Goal: Transaction & Acquisition: Book appointment/travel/reservation

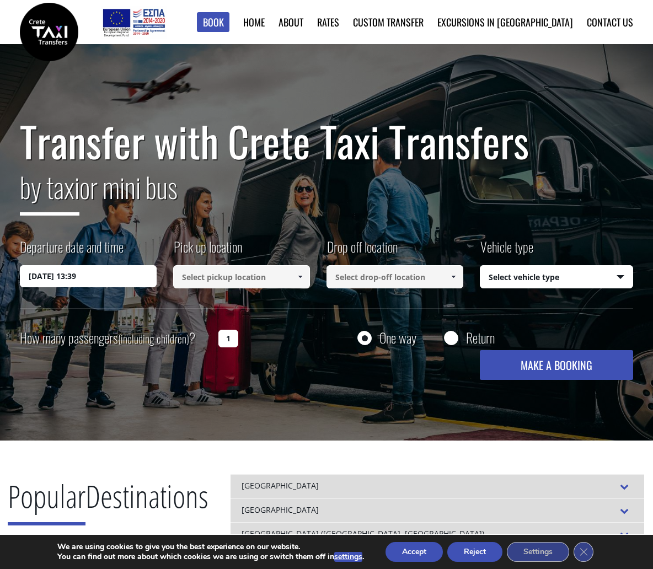
click at [112, 282] on input "20/08/2025 13:39" at bounding box center [88, 276] width 137 height 22
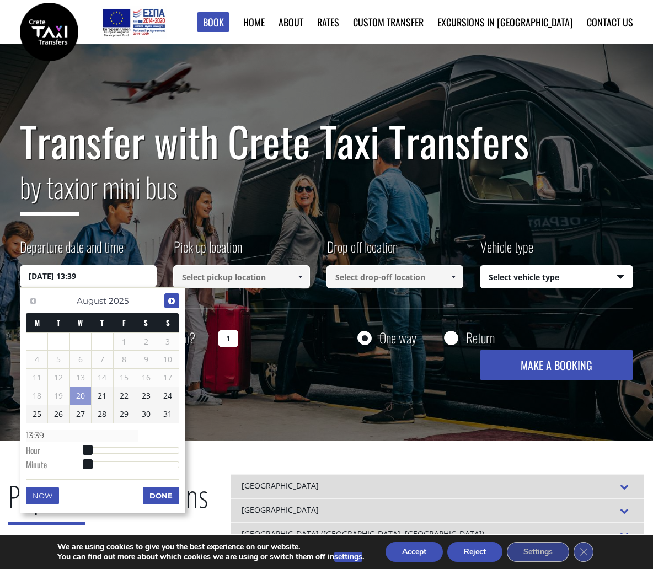
click at [173, 304] on span "Next" at bounding box center [171, 301] width 9 height 9
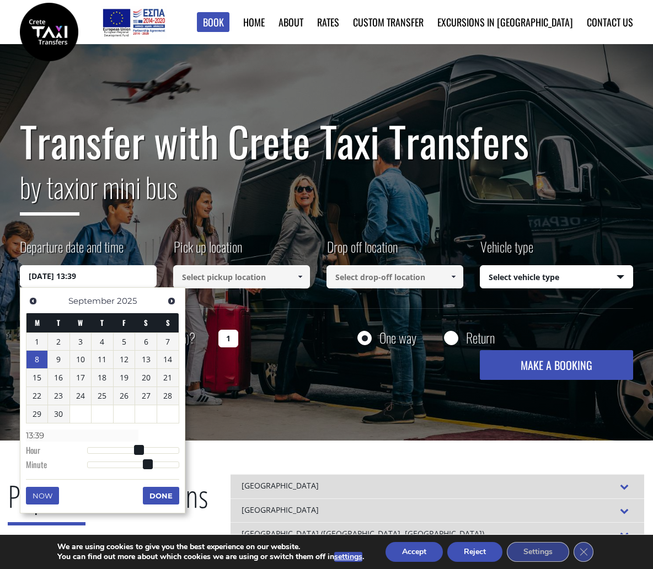
click at [35, 357] on link "8" at bounding box center [36, 360] width 21 height 18
type input "08/09/2025 02:00"
type input "02:00"
type input "08/09/2025 03:00"
type input "03:00"
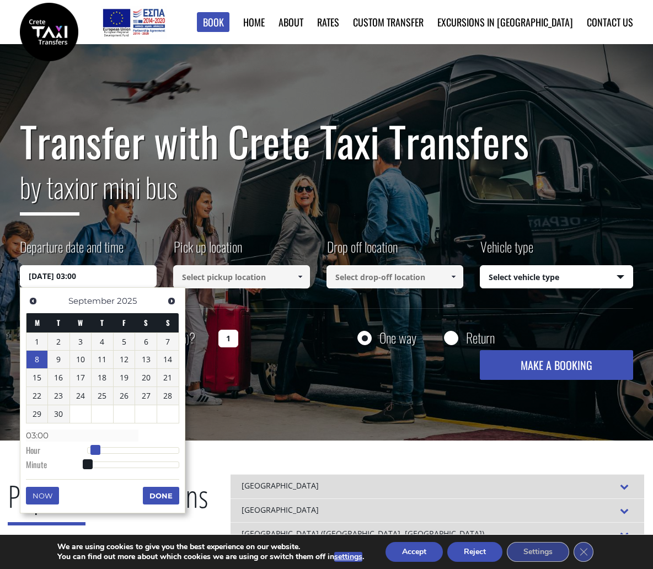
type input "08/09/2025 04:00"
type input "04:00"
type input "08/09/2025 05:00"
type input "05:00"
type input "08/09/2025 06:00"
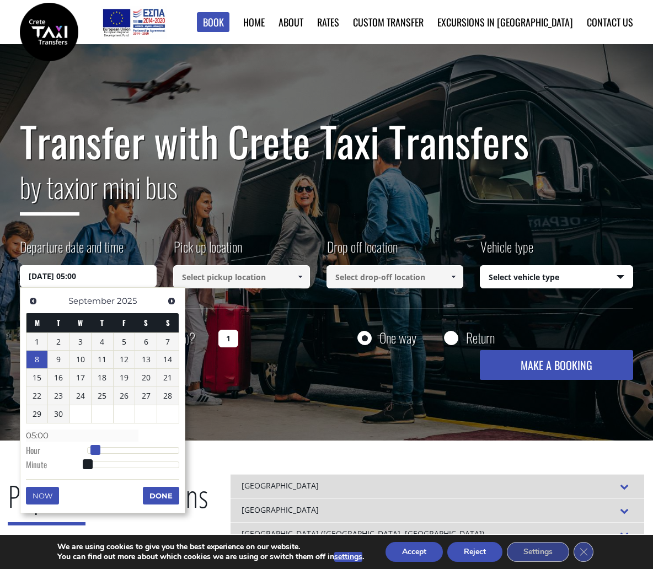
type input "06:00"
type input "08/09/2025 07:00"
type input "07:00"
type input "08/09/2025 08:00"
type input "08:00"
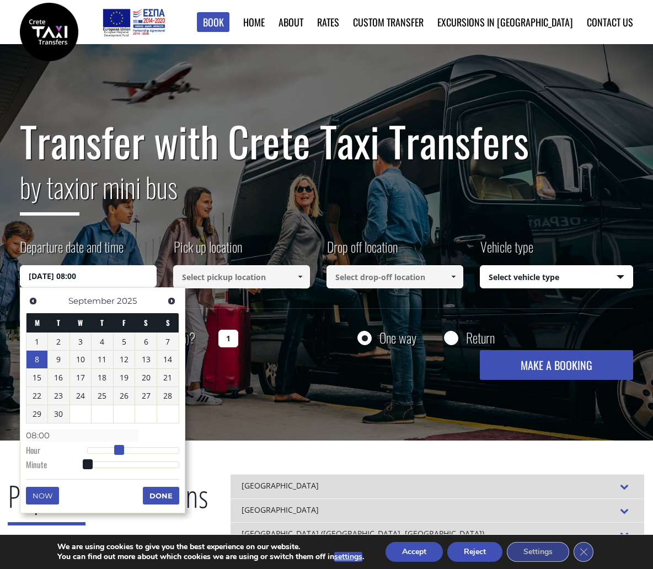
drag, startPoint x: 88, startPoint y: 448, endPoint x: 120, endPoint y: 449, distance: 31.4
click at [120, 449] on span at bounding box center [119, 450] width 10 height 10
type input "08/09/2025 08:02"
type input "08:02"
type input "08/09/2025 08:05"
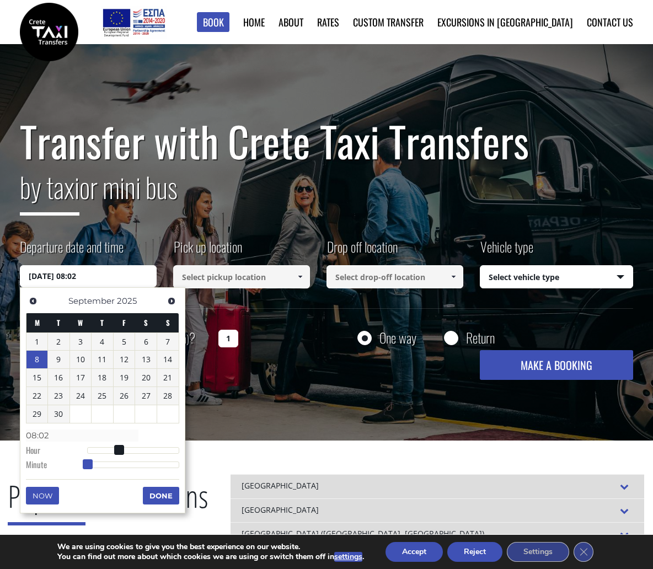
type input "08:05"
type input "08/09/2025 08:07"
type input "08:07"
type input "08/09/2025 08:10"
type input "08:10"
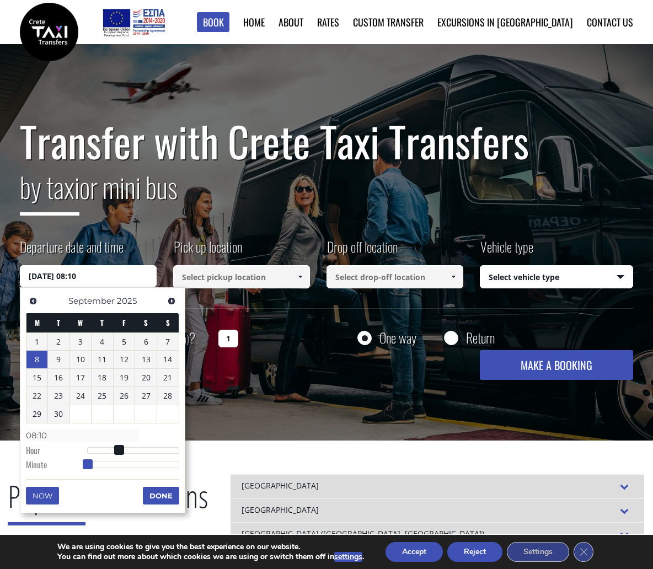
type input "08/09/2025 08:15"
type input "08:15"
type input "08/09/2025 08:18"
type input "08:18"
type input "08/09/2025 08:21"
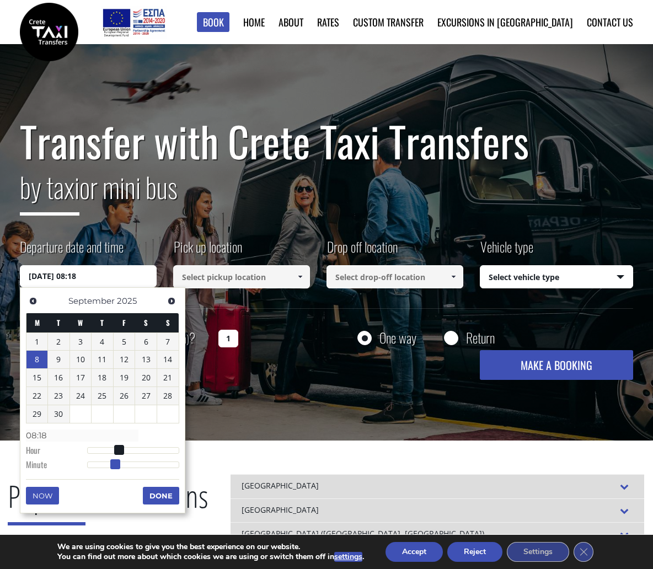
type input "08:21"
type input "08/09/2025 08:23"
type input "08:23"
type input "08/09/2025 08:24"
type input "08:24"
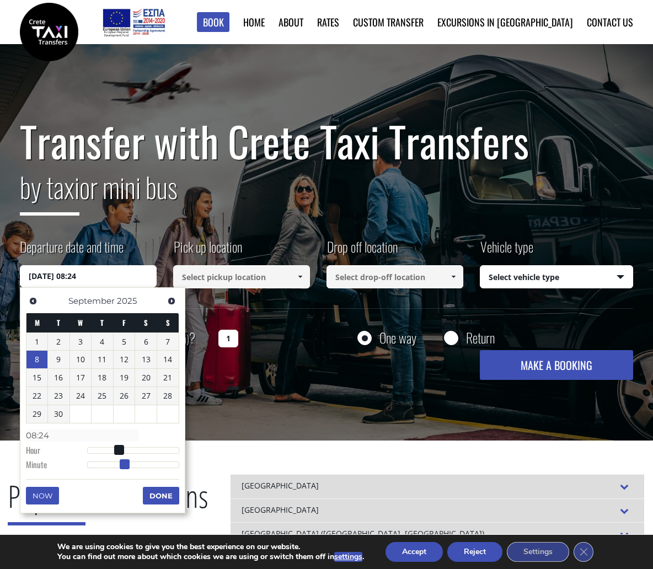
type input "08/09/2025 08:25"
type input "08:25"
type input "08/09/2025 08:26"
type input "08:26"
type input "08/09/2025 08:27"
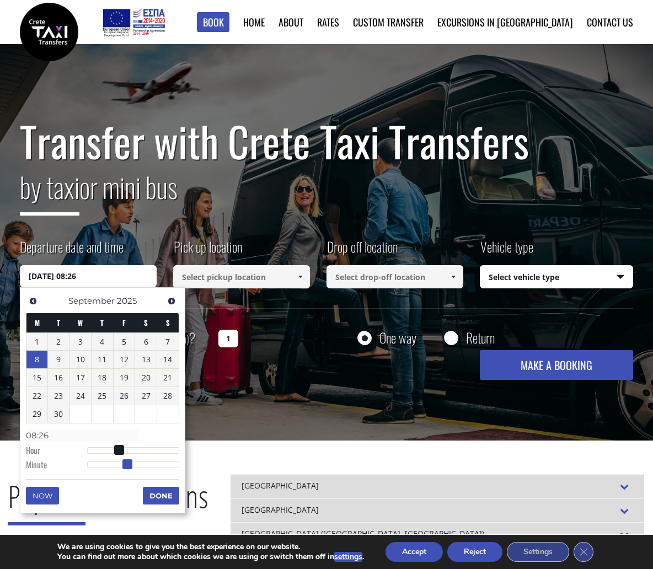
type input "08:27"
type input "08/09/2025 08:28"
type input "08:28"
type input "08/09/2025 08:29"
type input "08:29"
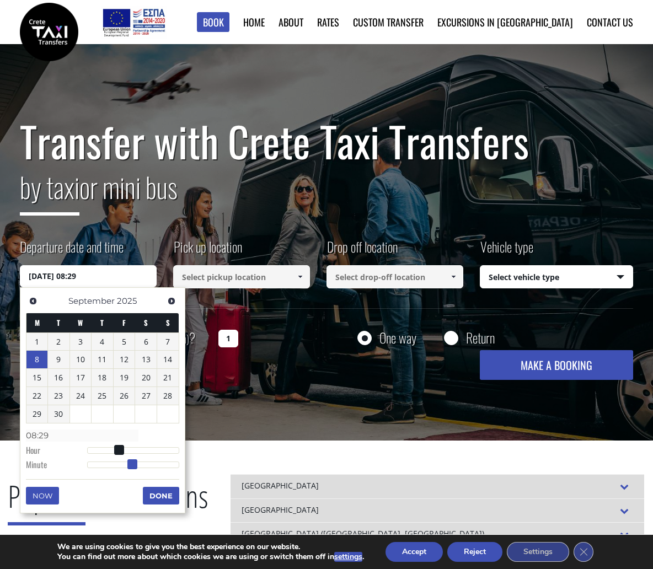
type input "08/09/2025 08:30"
type input "08:30"
drag, startPoint x: 87, startPoint y: 463, endPoint x: 132, endPoint y: 464, distance: 45.8
click at [132, 464] on span at bounding box center [134, 464] width 10 height 10
click at [162, 493] on button "Done" at bounding box center [161, 496] width 36 height 18
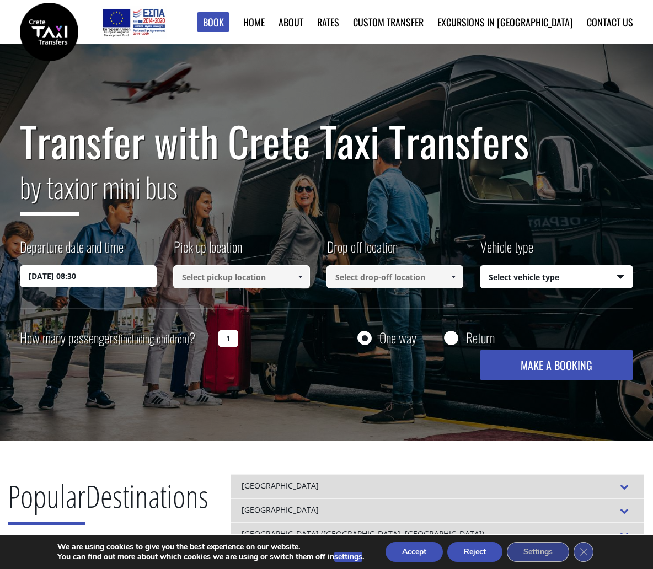
click at [230, 277] on input at bounding box center [241, 276] width 137 height 23
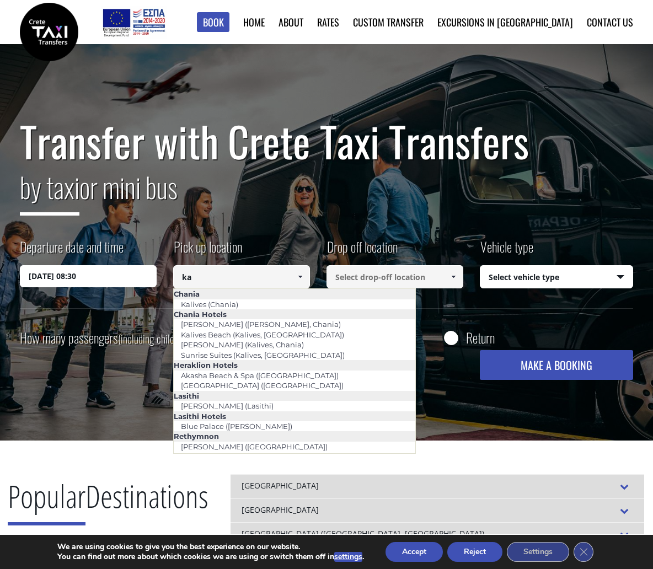
type input "k"
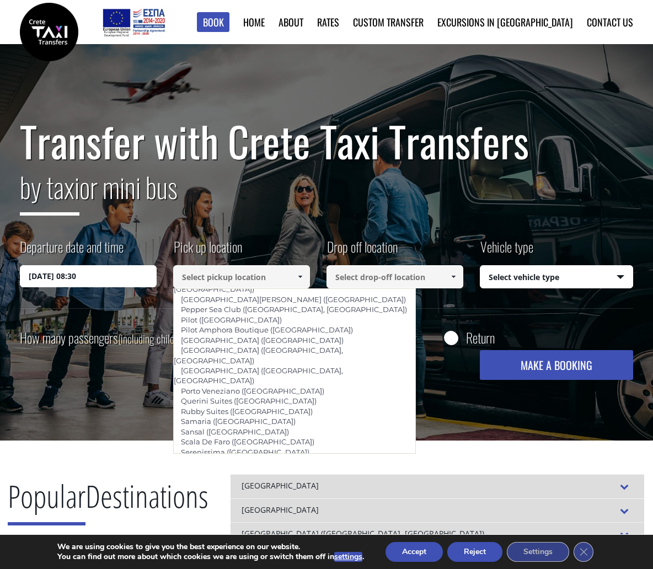
scroll to position [708, 0]
click at [299, 493] on link "[GEOGRAPHIC_DATA] ([GEOGRAPHIC_DATA], [GEOGRAPHIC_DATA])" at bounding box center [257, 505] width 169 height 25
type input "[GEOGRAPHIC_DATA] ([GEOGRAPHIC_DATA], [GEOGRAPHIC_DATA])"
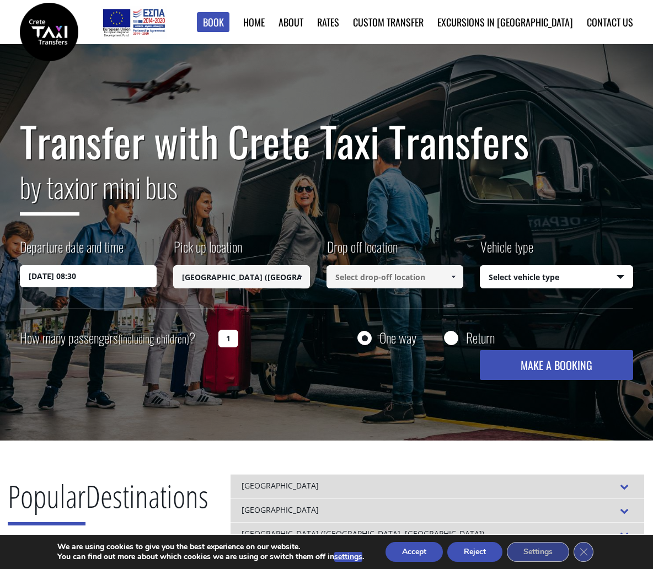
click at [371, 282] on input at bounding box center [394, 276] width 137 height 23
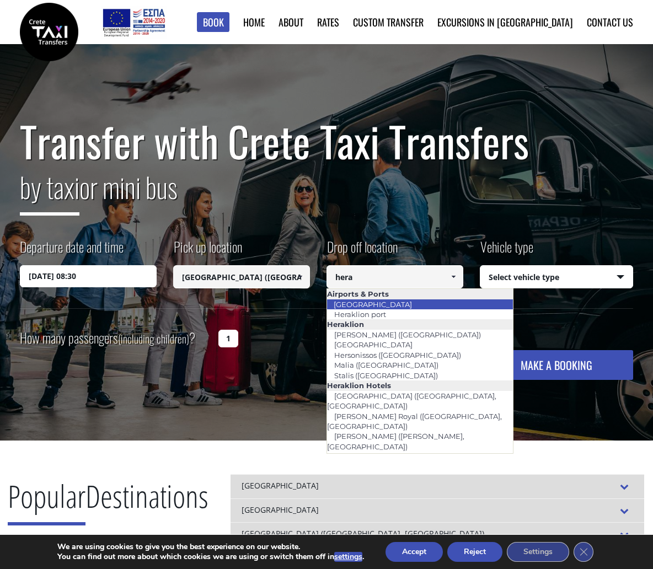
click at [377, 306] on link "[GEOGRAPHIC_DATA]" at bounding box center [372, 304] width 93 height 15
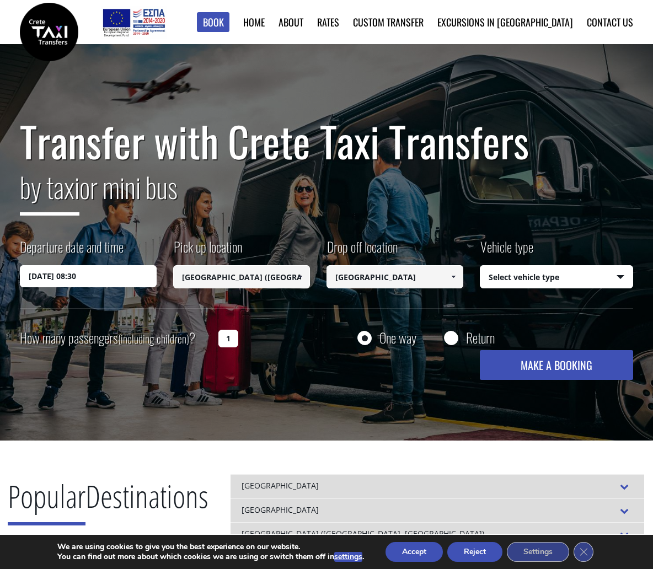
type input "[GEOGRAPHIC_DATA]"
click at [539, 277] on select "Select vehicle type Taxi (4 passengers) Mercedes E Class Mini Van (7 passengers…" at bounding box center [556, 277] width 152 height 23
select select "541"
click at [480, 266] on select "Select vehicle type Taxi (4 passengers) Mercedes E Class Mini Van (7 passengers…" at bounding box center [556, 277] width 152 height 23
click at [234, 335] on input "1" at bounding box center [228, 339] width 20 height 18
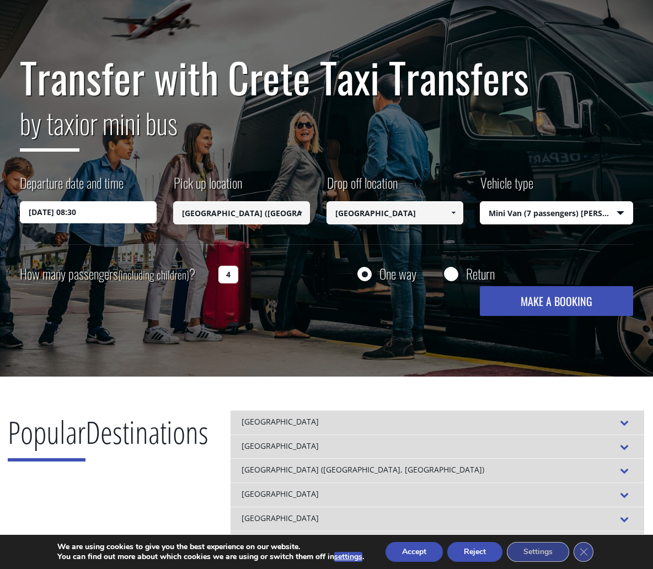
scroll to position [66, 0]
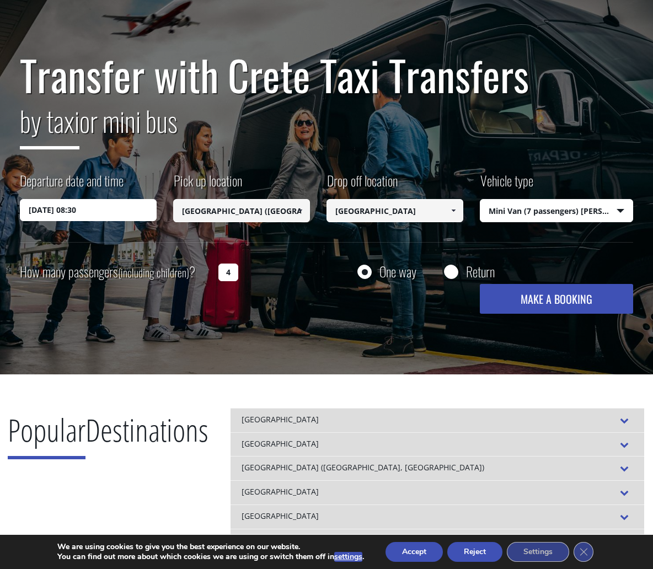
type input "4"
click at [531, 303] on button "MAKE A BOOKING" at bounding box center [556, 299] width 153 height 30
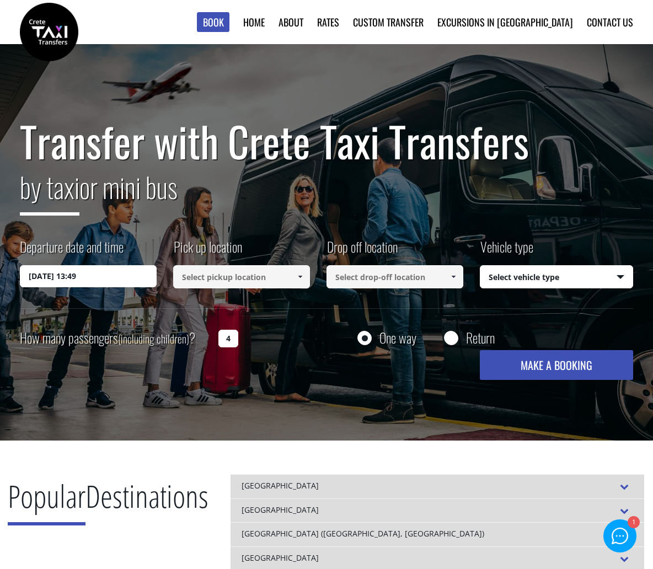
select select "541"
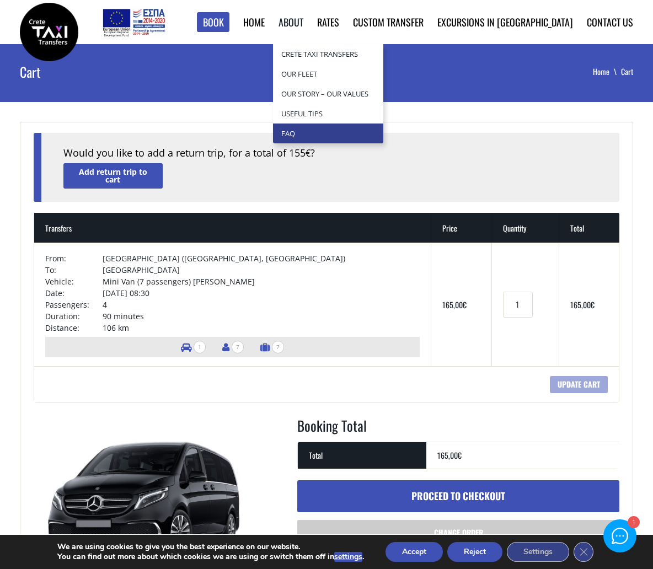
click at [348, 128] on link "Faq" at bounding box center [328, 133] width 110 height 20
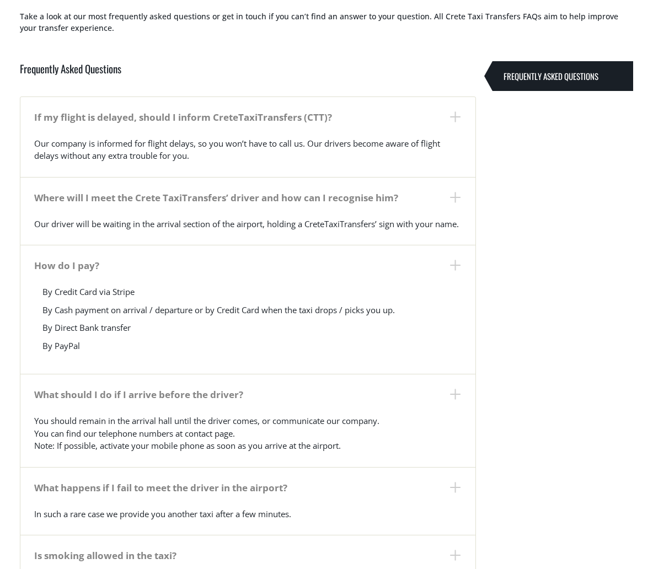
scroll to position [112, 0]
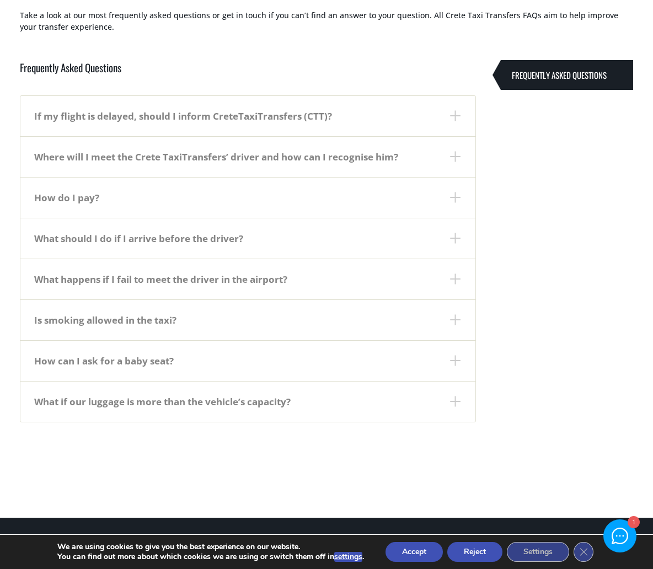
click at [254, 367] on dt "How can I ask for a baby seat?" at bounding box center [247, 360] width 455 height 41
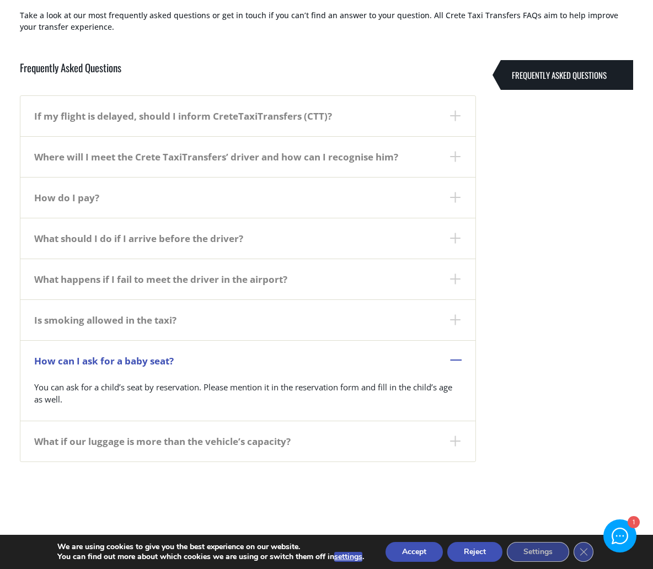
click at [254, 367] on dt "How can I ask for a baby seat?" at bounding box center [247, 360] width 455 height 41
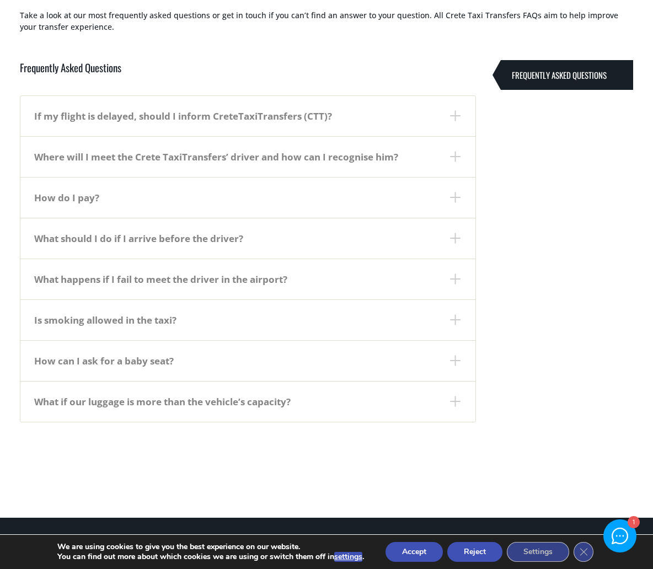
click at [251, 391] on dt "What if our luggage is more than the vehicle’s capacity?" at bounding box center [247, 401] width 455 height 41
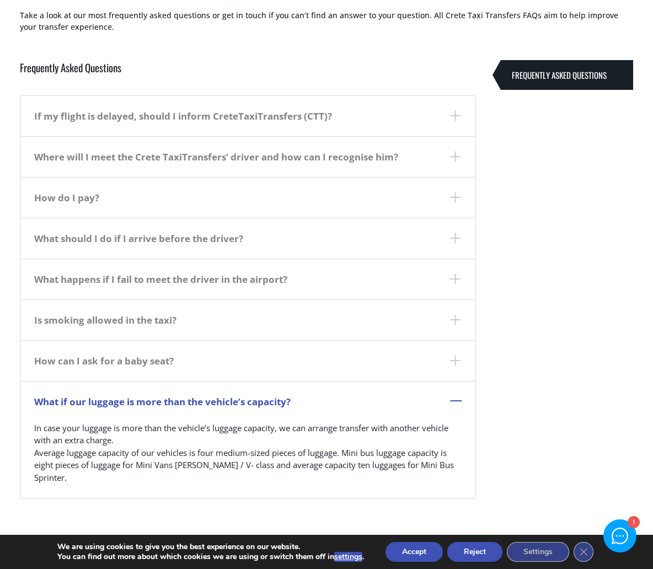
click at [251, 391] on dt "What if our luggage is more than the vehicle’s capacity?" at bounding box center [247, 401] width 455 height 41
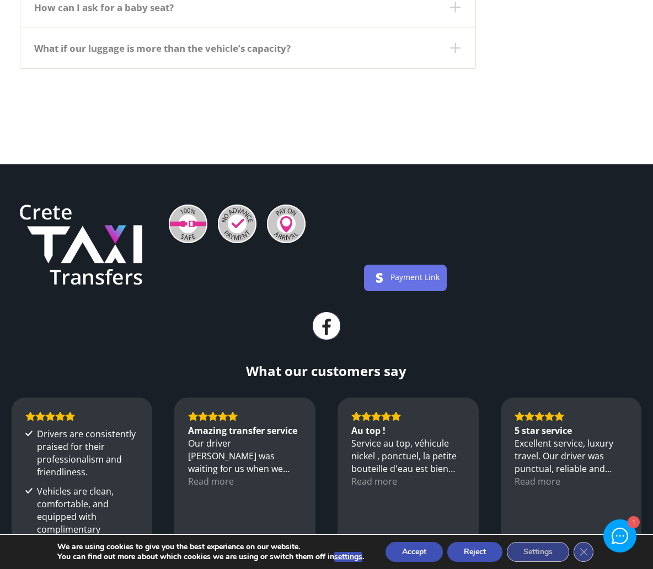
scroll to position [0, 0]
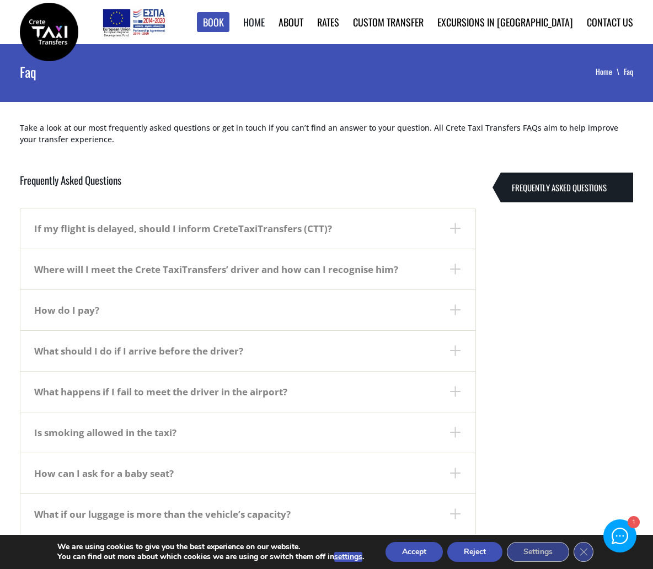
click at [265, 23] on link "Home" at bounding box center [253, 22] width 21 height 14
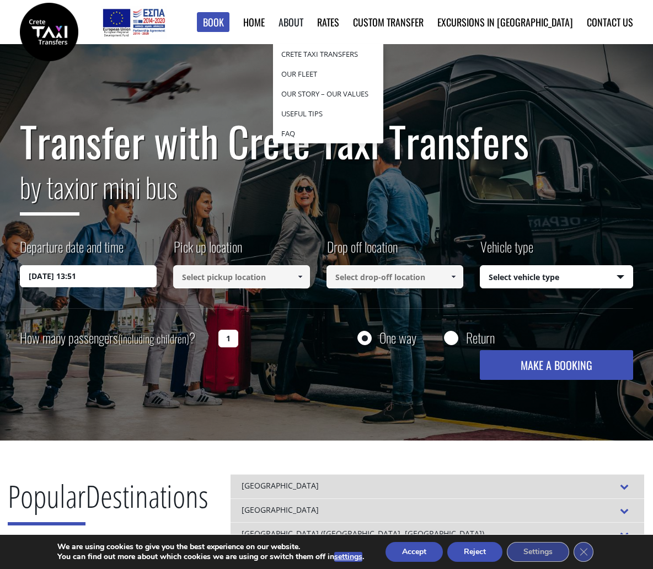
click at [303, 26] on link "About" at bounding box center [290, 22] width 25 height 14
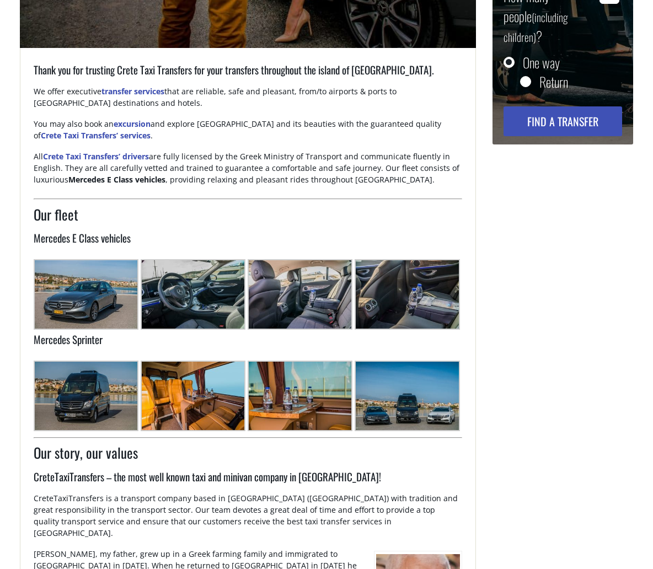
scroll to position [405, 0]
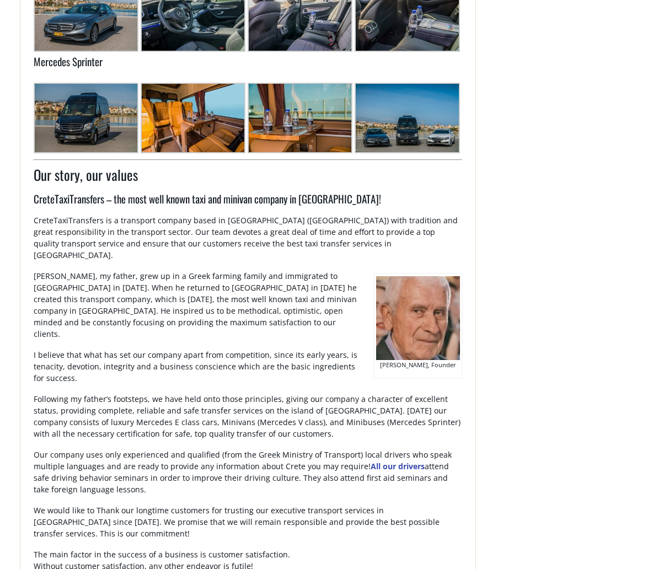
type input "[DATE] 13:52"
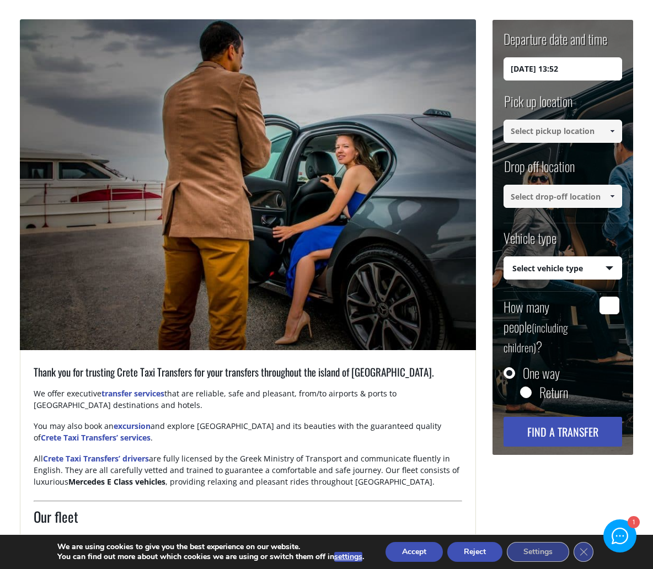
scroll to position [0, 0]
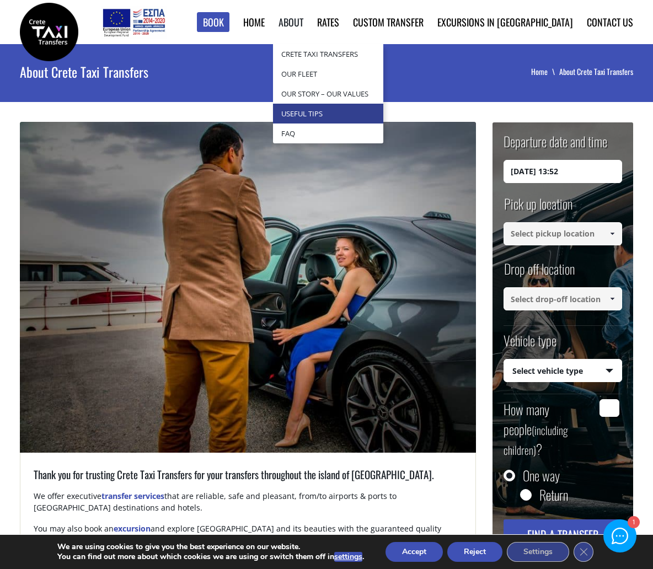
click at [356, 116] on link "Useful Tips" at bounding box center [328, 114] width 110 height 20
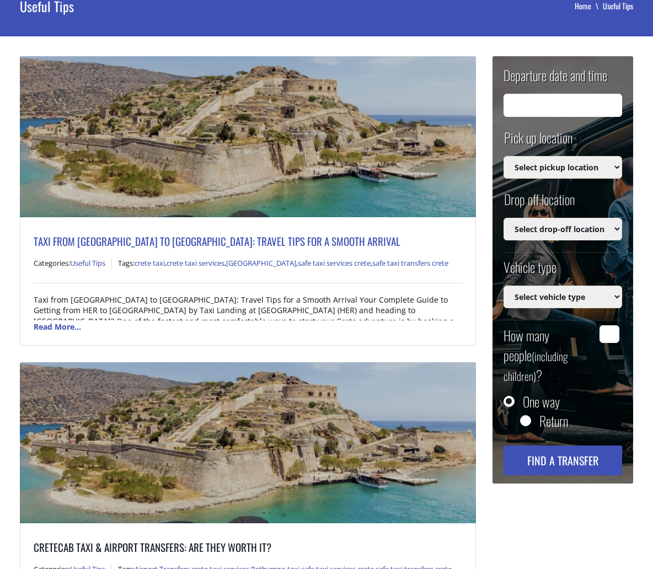
scroll to position [65, 0]
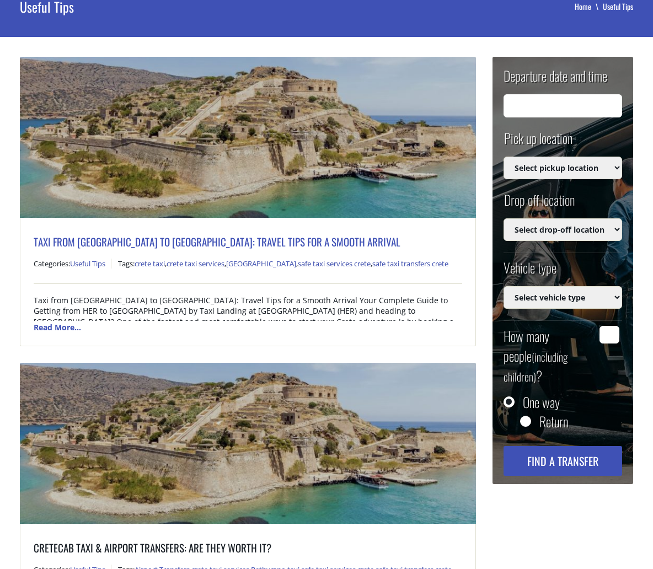
type input "[DATE] 13:52"
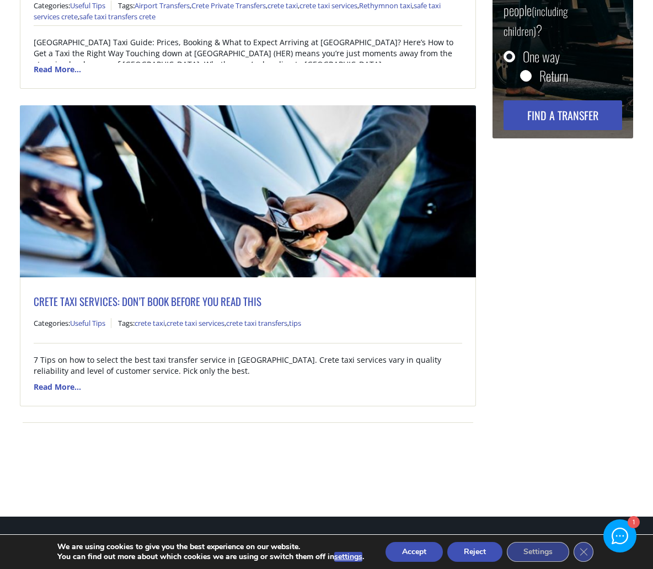
scroll to position [0, 0]
